Goal: Transaction & Acquisition: Obtain resource

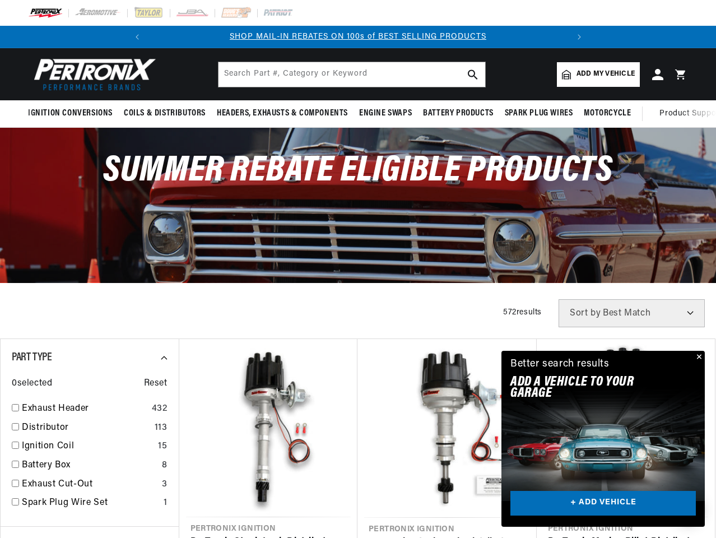
scroll to position [0, 418]
click at [358, 269] on div "Summer Rebate Eligible Products" at bounding box center [358, 205] width 716 height 154
click at [138, 37] on icon "Translation missing: en.sections.announcements.previous_announcement" at bounding box center [137, 37] width 3 height 6
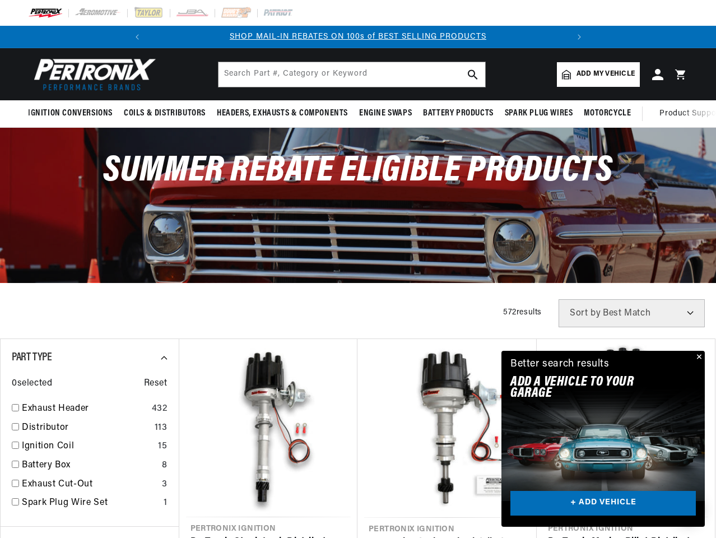
click at [578, 37] on icon "Translation missing: en.sections.announcements.next_announcement" at bounding box center [578, 37] width 3 height 6
click at [72, 113] on span "Ignition Conversions" at bounding box center [70, 114] width 85 height 12
click at [164, 113] on span "Coils & Distributors" at bounding box center [165, 114] width 82 height 12
